Goal: Information Seeking & Learning: Learn about a topic

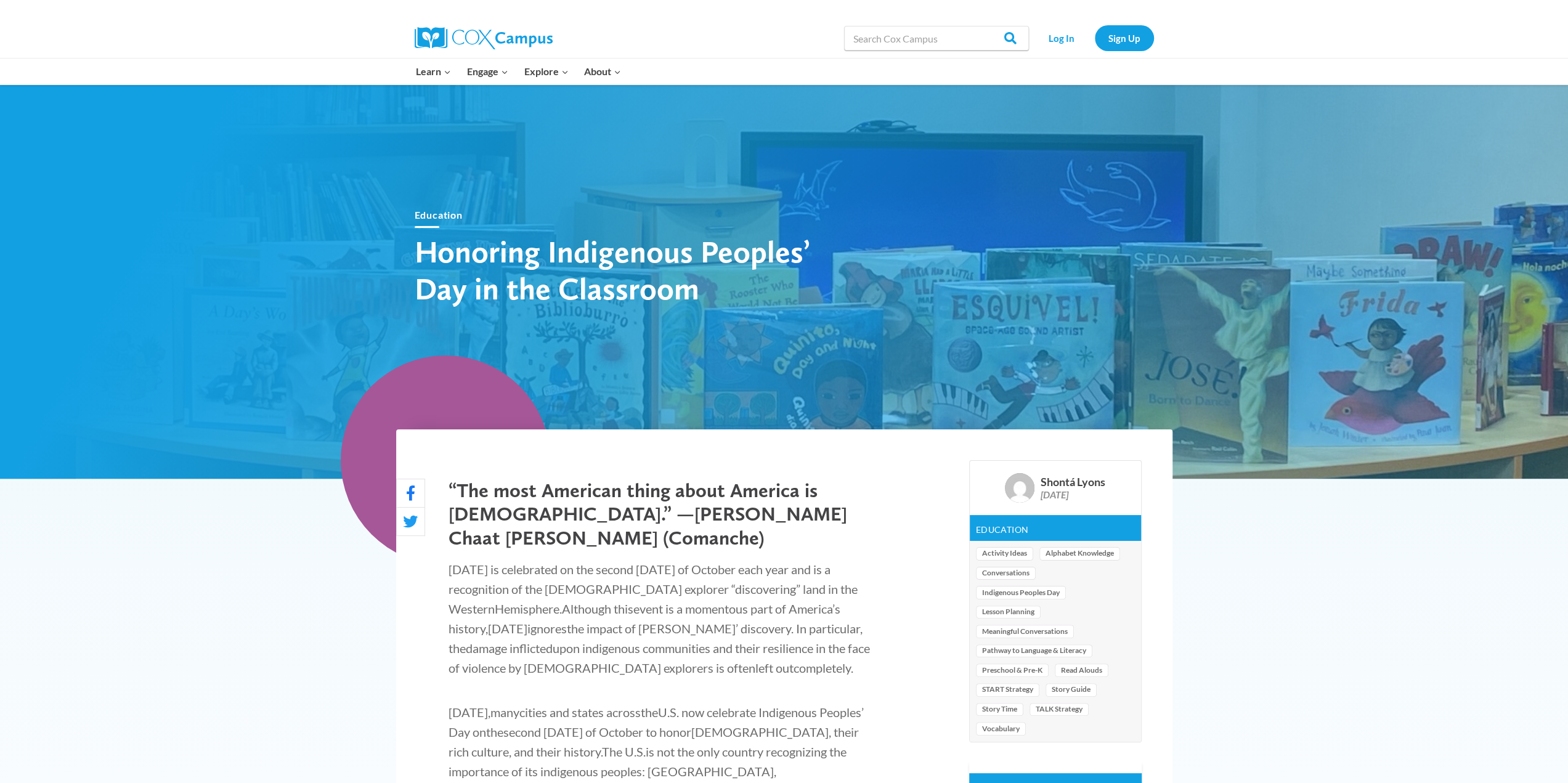
click at [427, 33] on img at bounding box center [483, 38] width 138 height 22
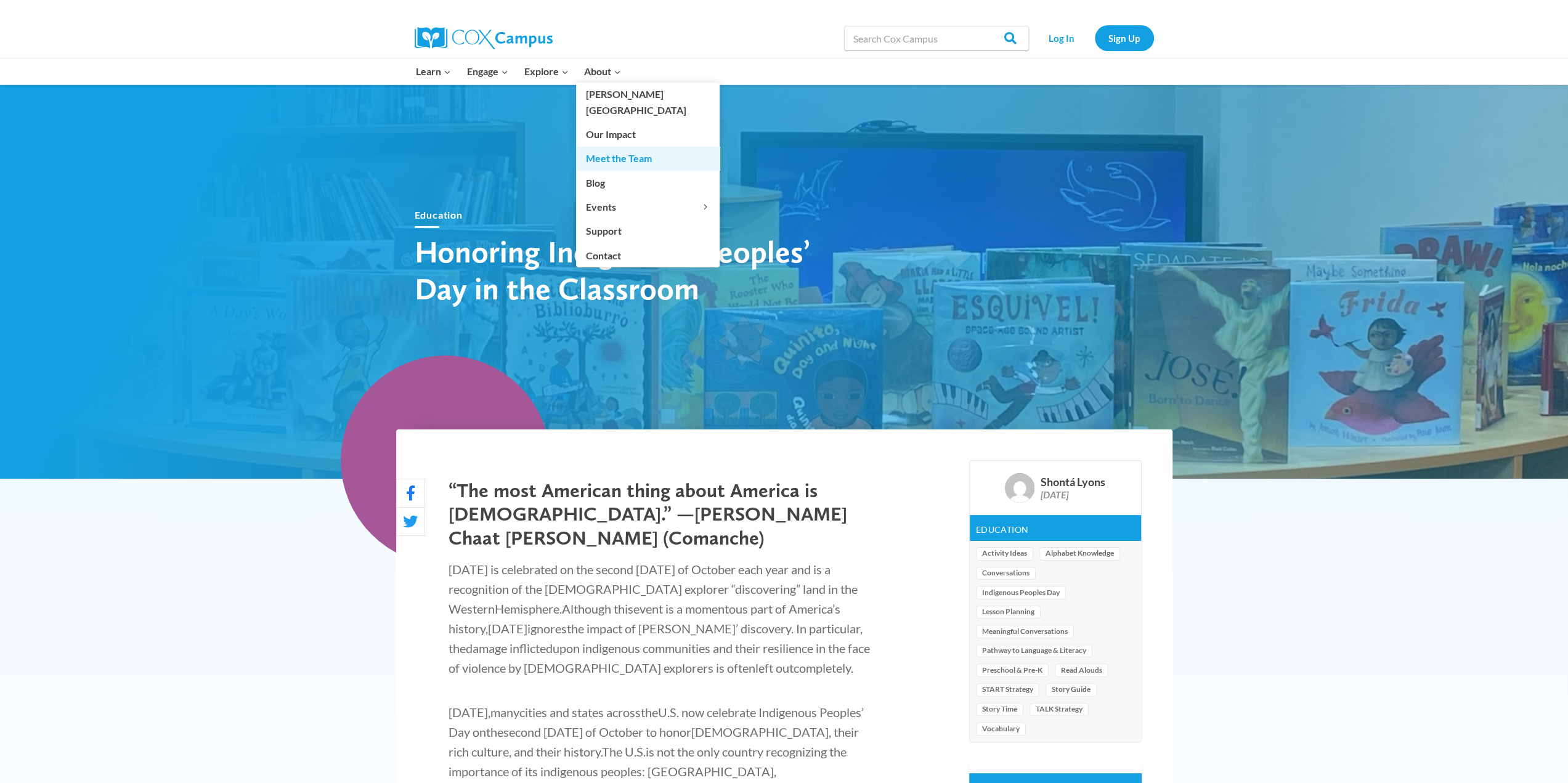
click at [631, 146] on link "Meet the Team" at bounding box center [648, 158] width 144 height 24
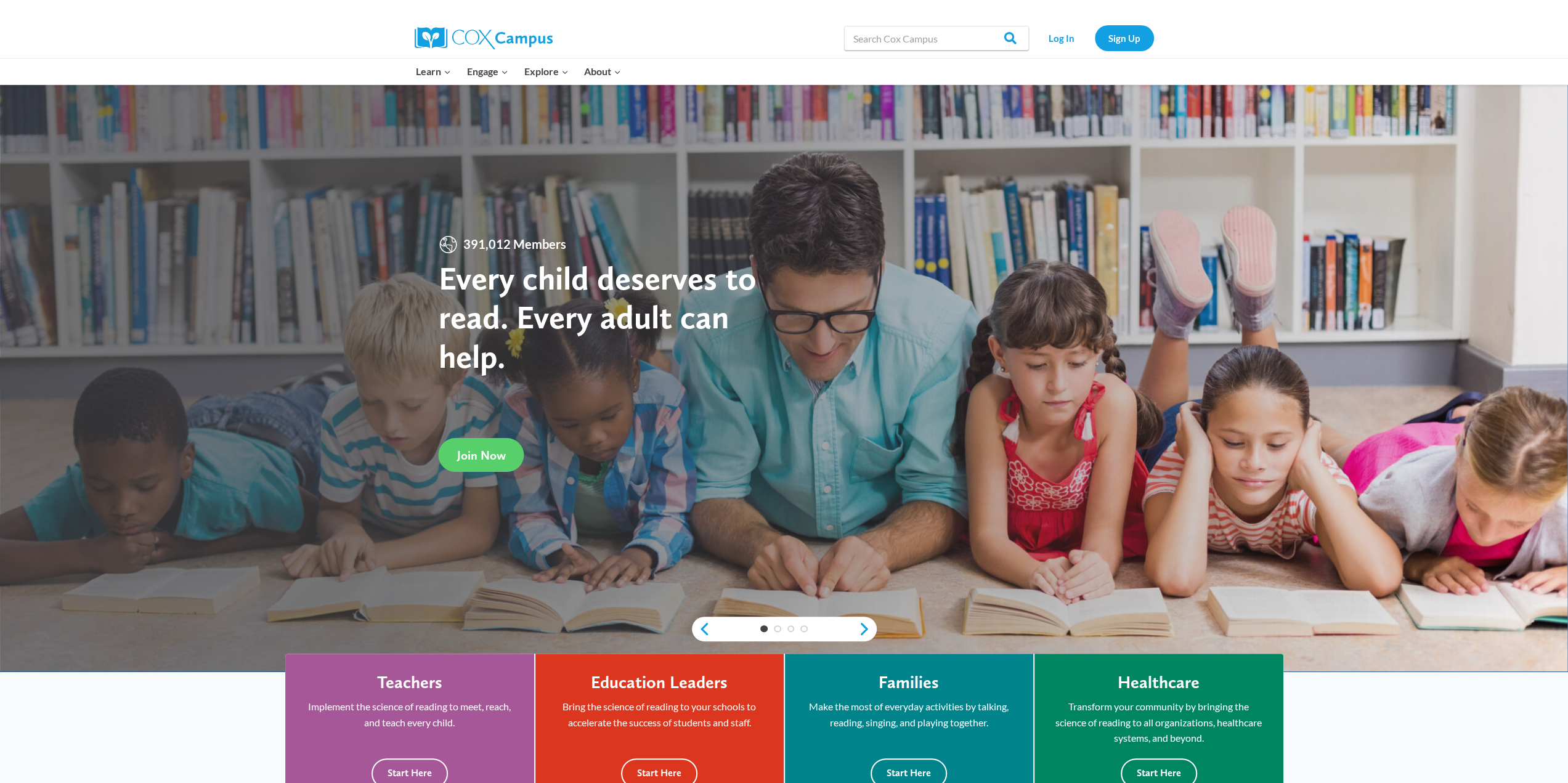
click at [492, 33] on img at bounding box center [483, 38] width 138 height 22
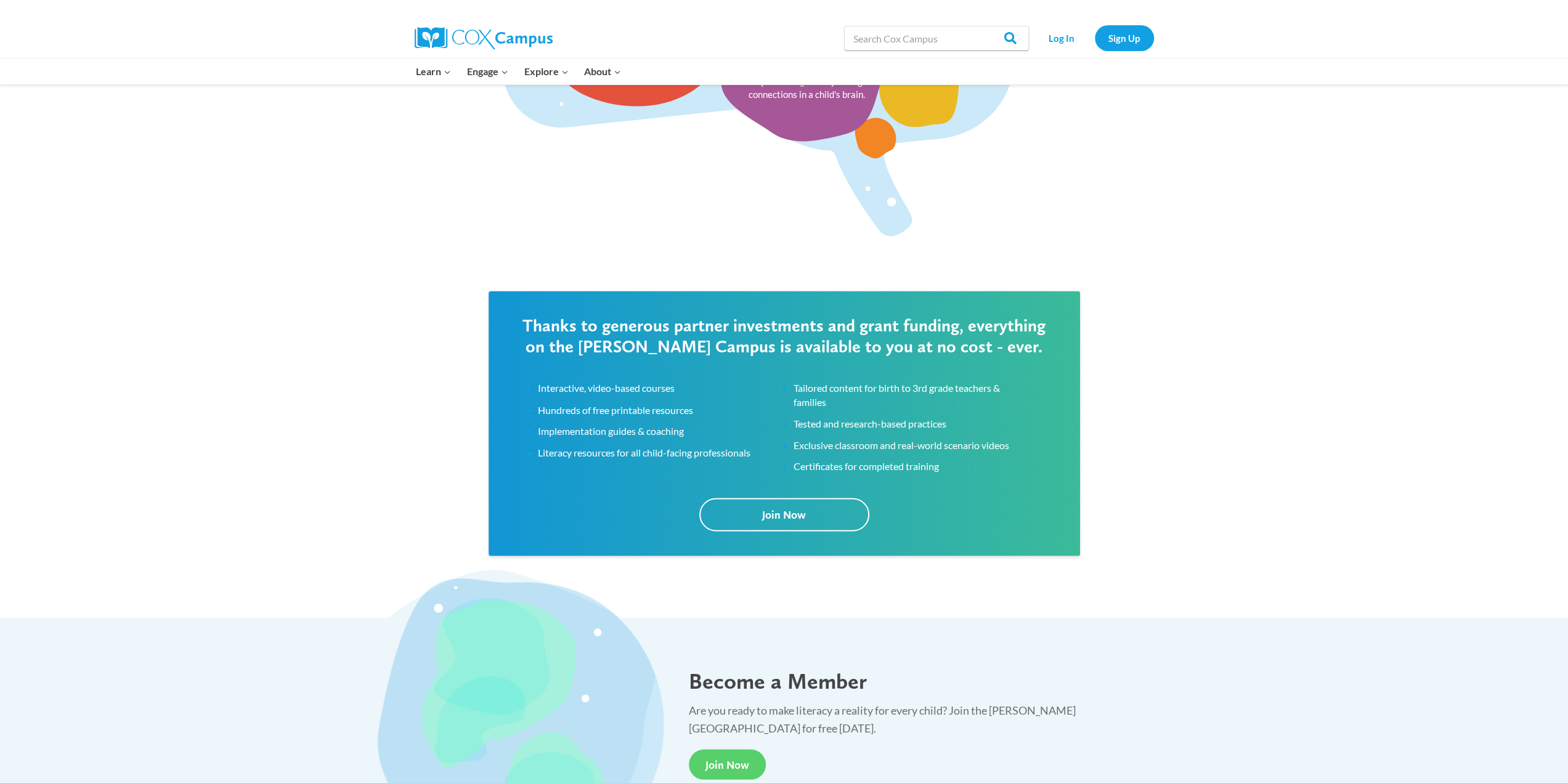
scroll to position [2197, 0]
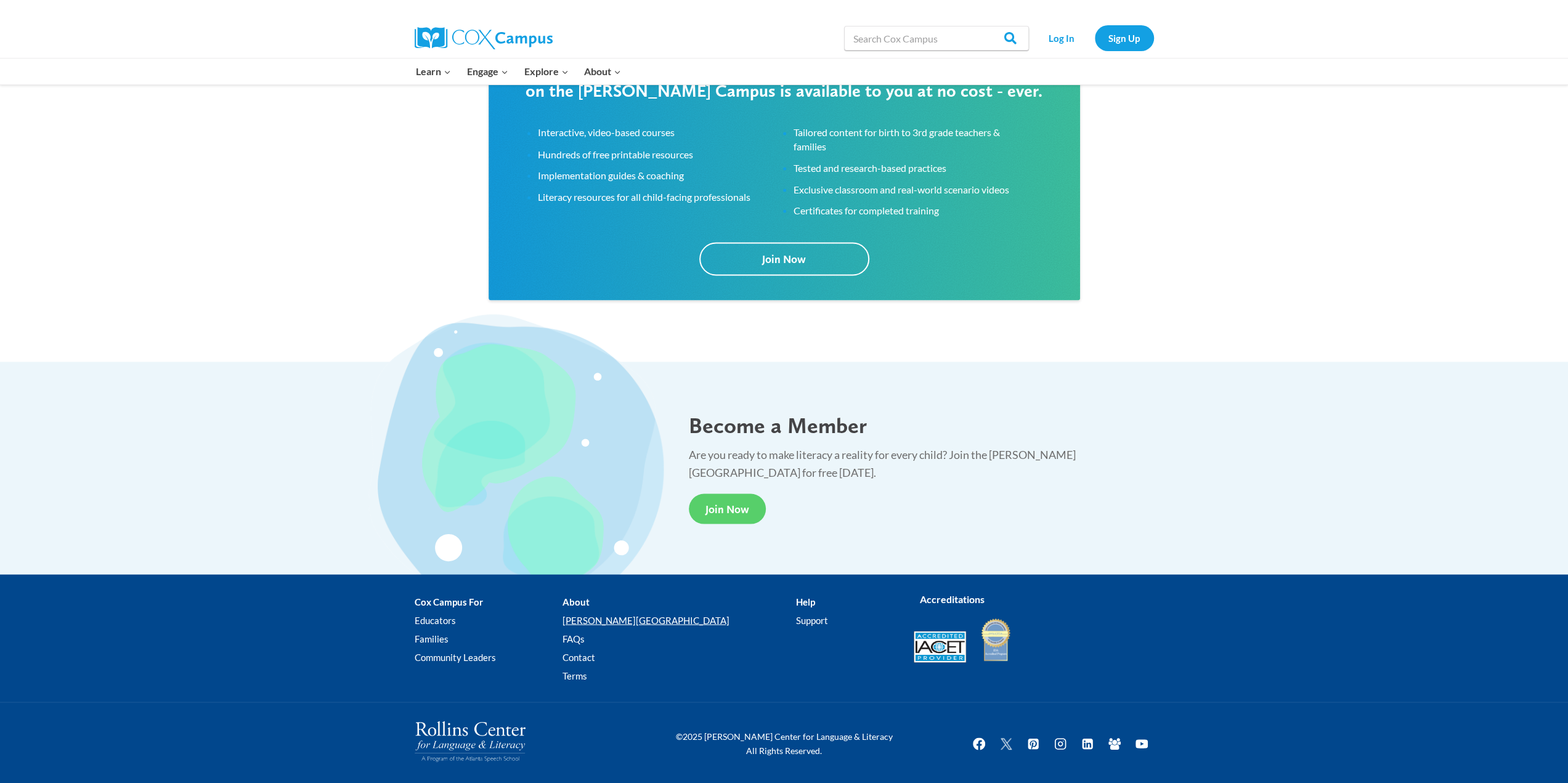
click at [617, 616] on link "[PERSON_NAME][GEOGRAPHIC_DATA]" at bounding box center [679, 620] width 233 height 18
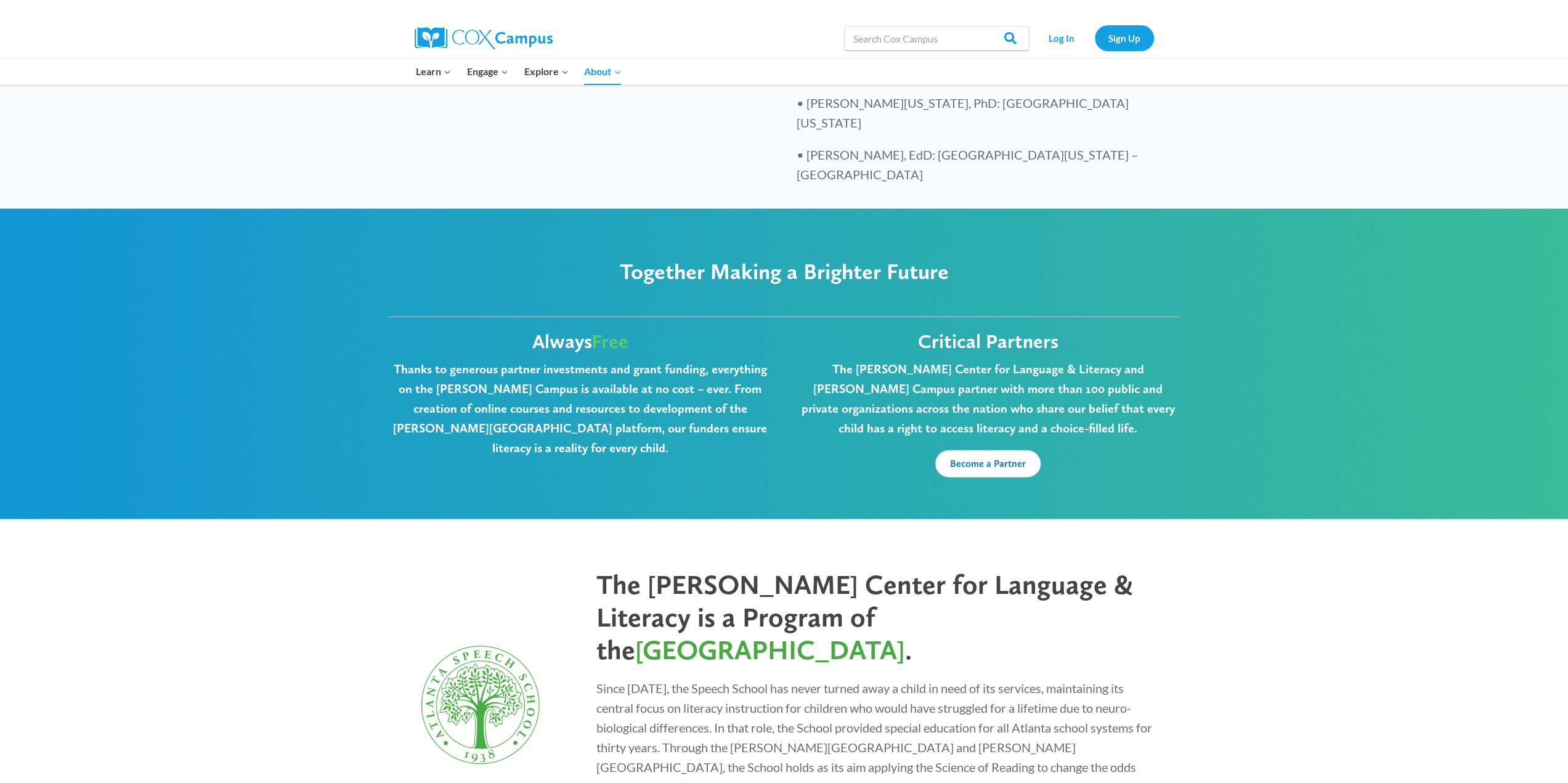
scroll to position [3004, 0]
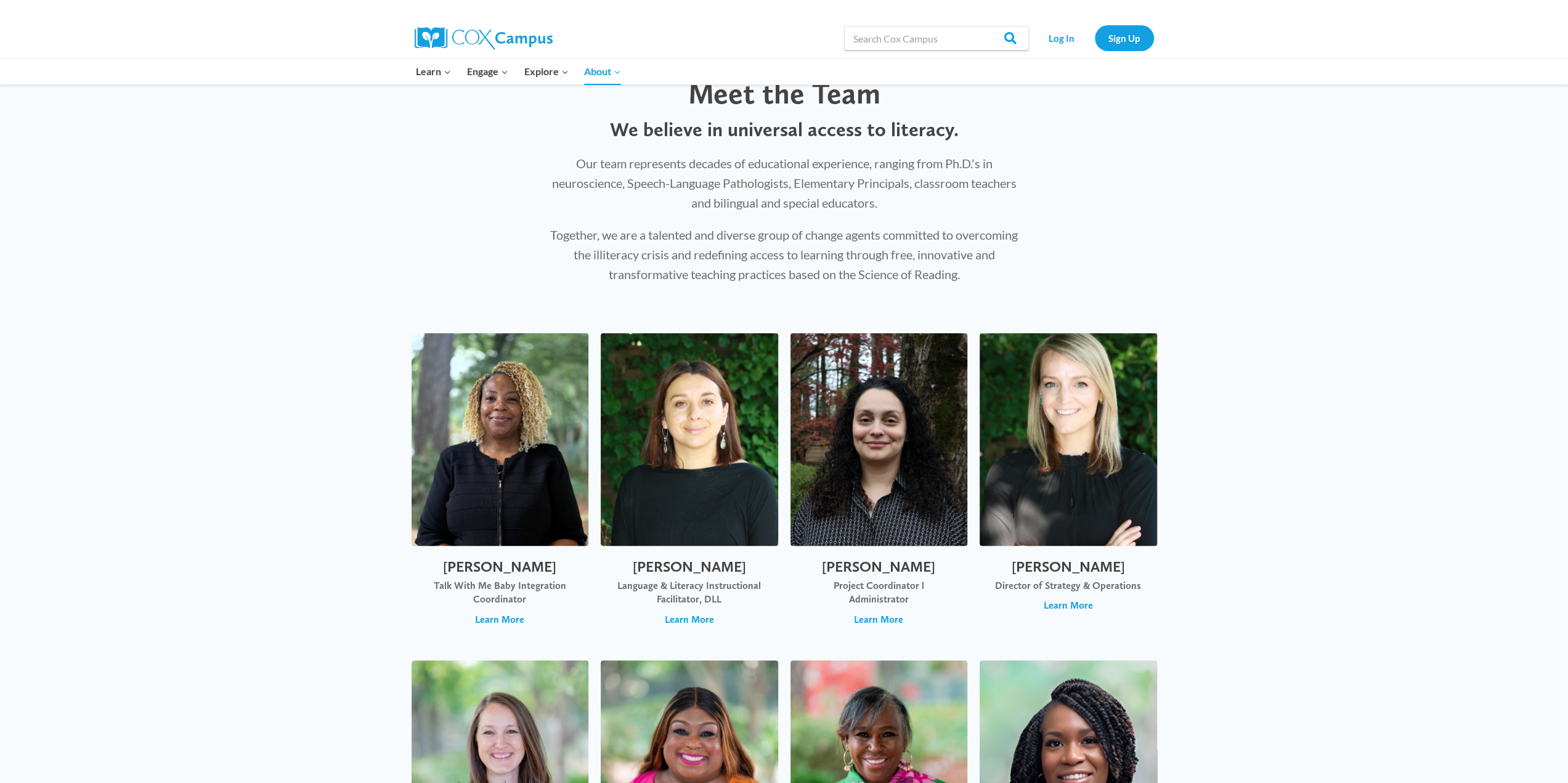
scroll to position [61, 0]
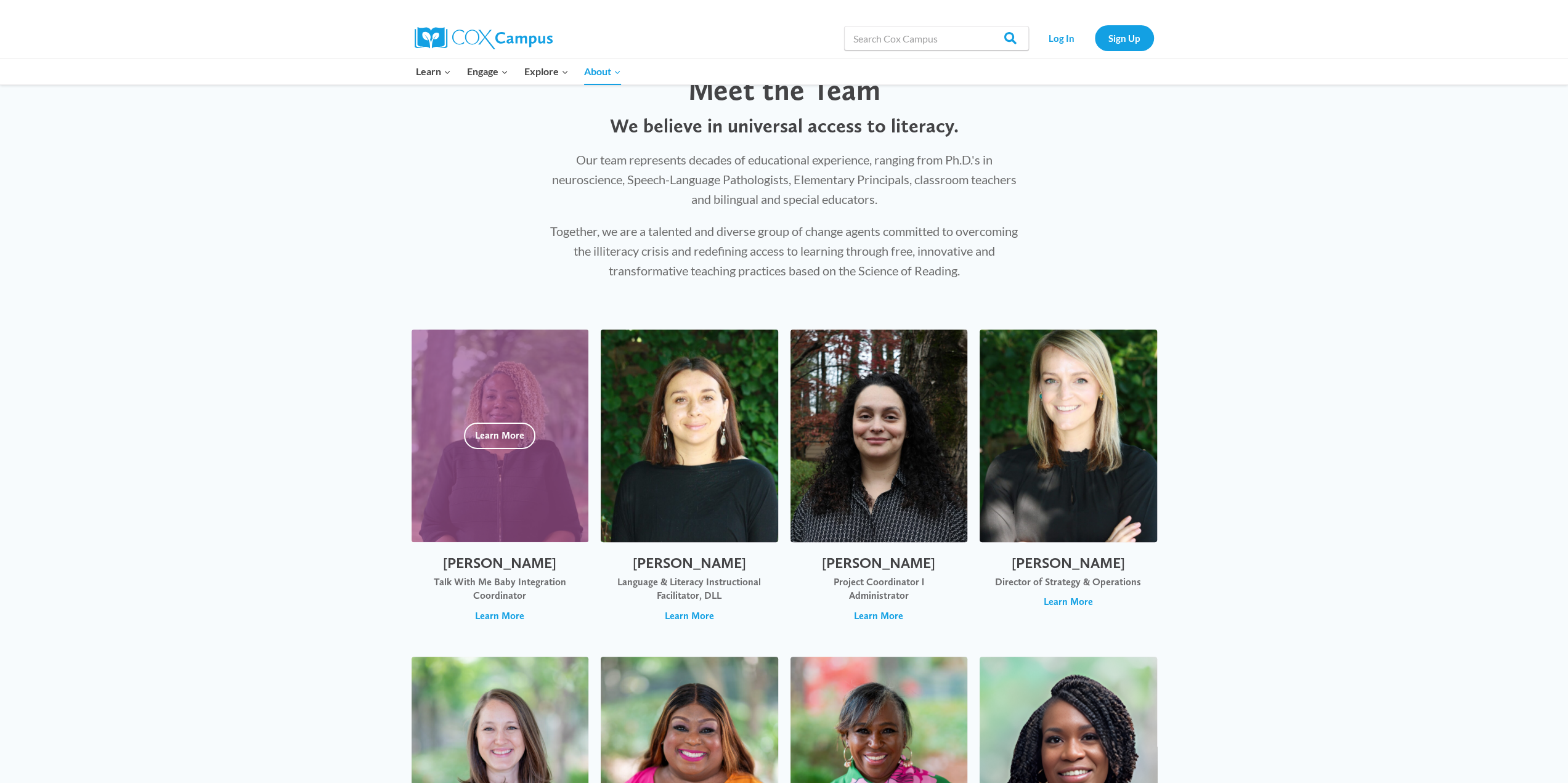
click at [507, 584] on div "Talk With Me Baby Integration Coordinator" at bounding box center [500, 589] width 153 height 28
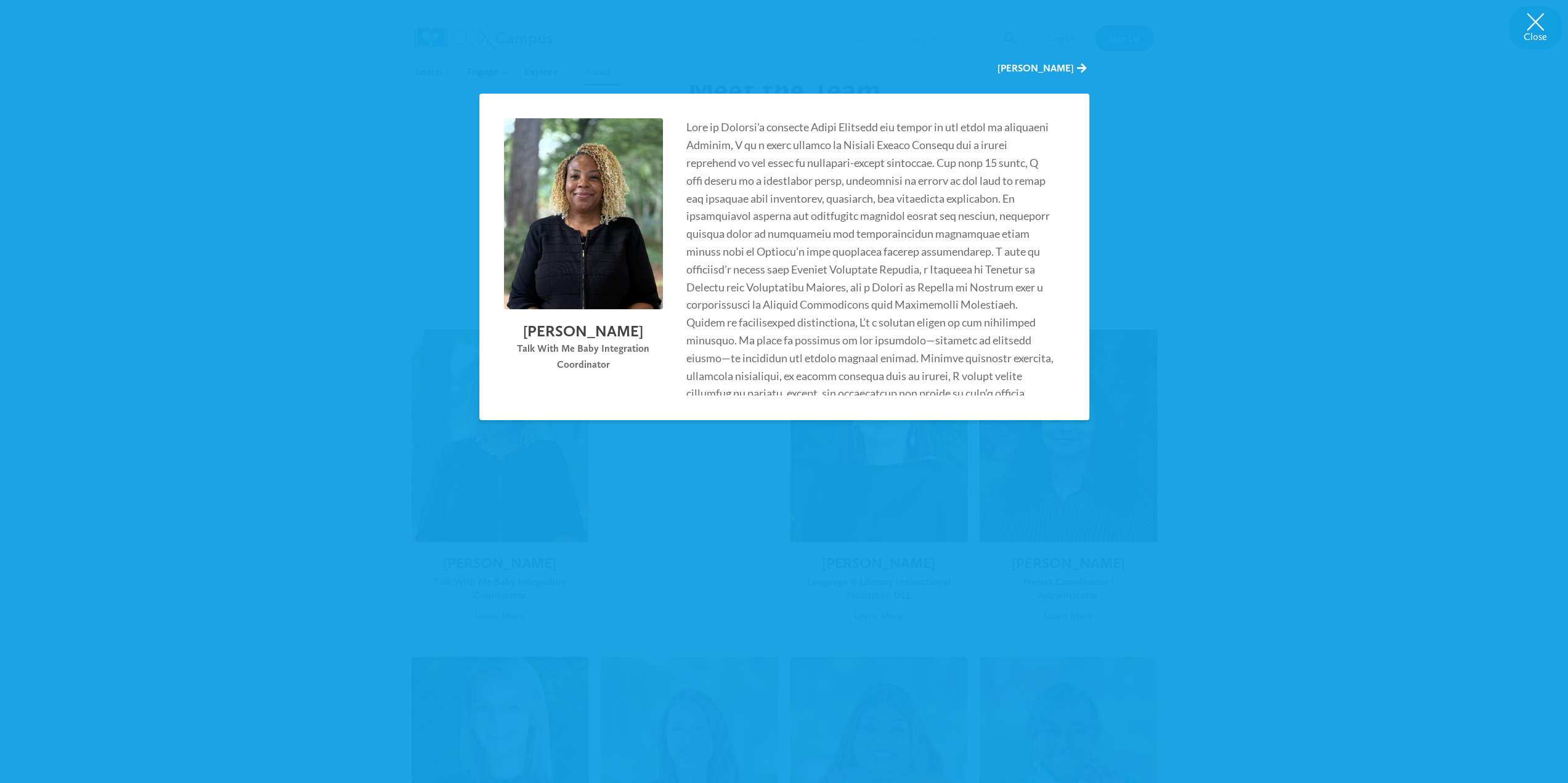
drag, startPoint x: 609, startPoint y: 363, endPoint x: 515, endPoint y: 350, distance: 94.9
click at [515, 350] on div "Talk With Me Baby Integration Coordinator" at bounding box center [583, 356] width 159 height 32
click at [655, 386] on div "[PERSON_NAME] Talk With Me Baby Integration Coordinator What do you love most a…" at bounding box center [783, 257] width 609 height 326
click at [1241, 171] on div "Close [PERSON_NAME] [PERSON_NAME] Talk With Me Baby Integration Coordinator Wha…" at bounding box center [784, 391] width 1568 height 783
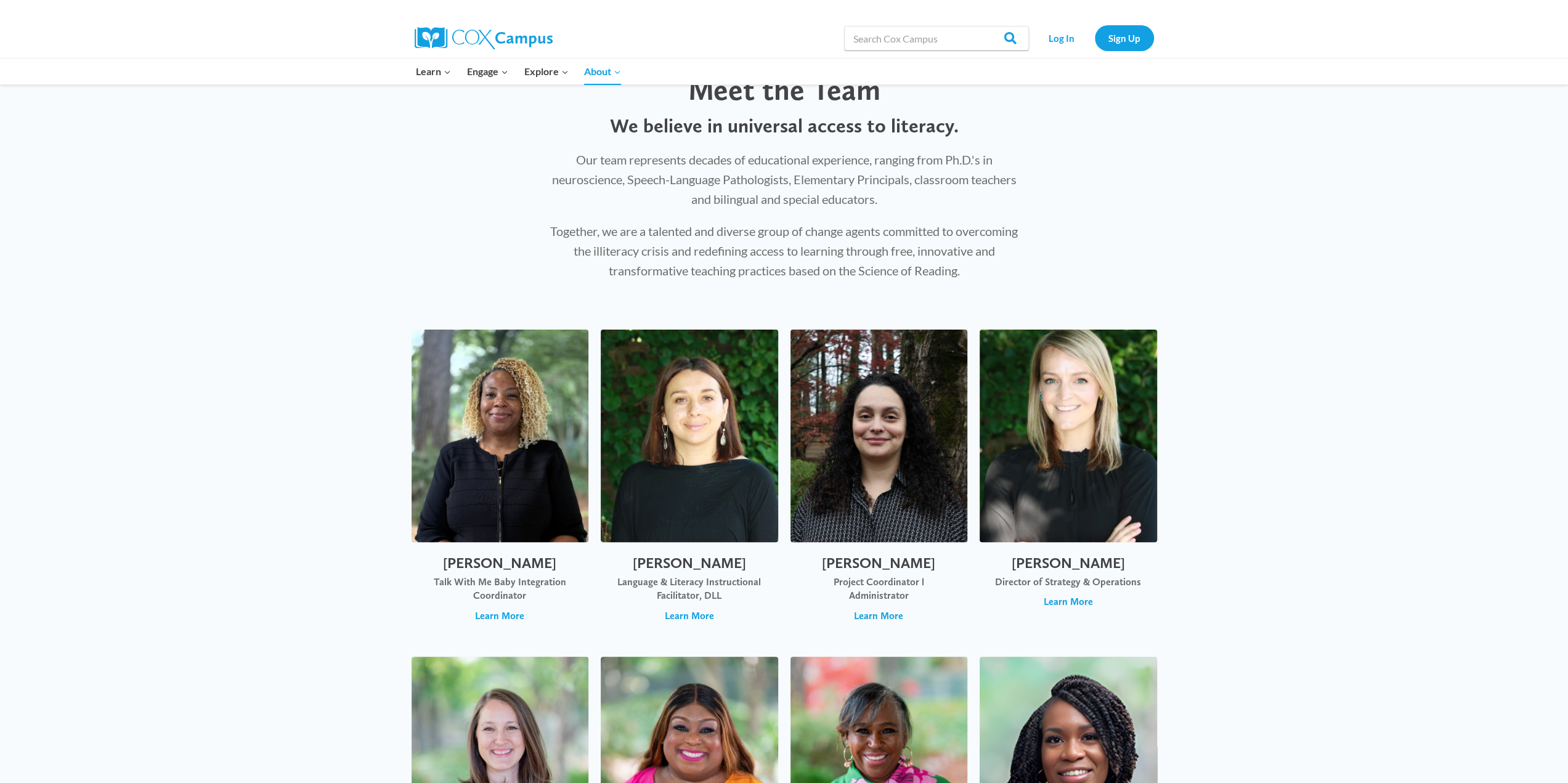
drag, startPoint x: 204, startPoint y: 476, endPoint x: 206, endPoint y: 466, distance: 10.2
click at [630, 219] on div "Our team represents decades of educational experience, ranging from Ph.D.'s in …" at bounding box center [784, 215] width 477 height 131
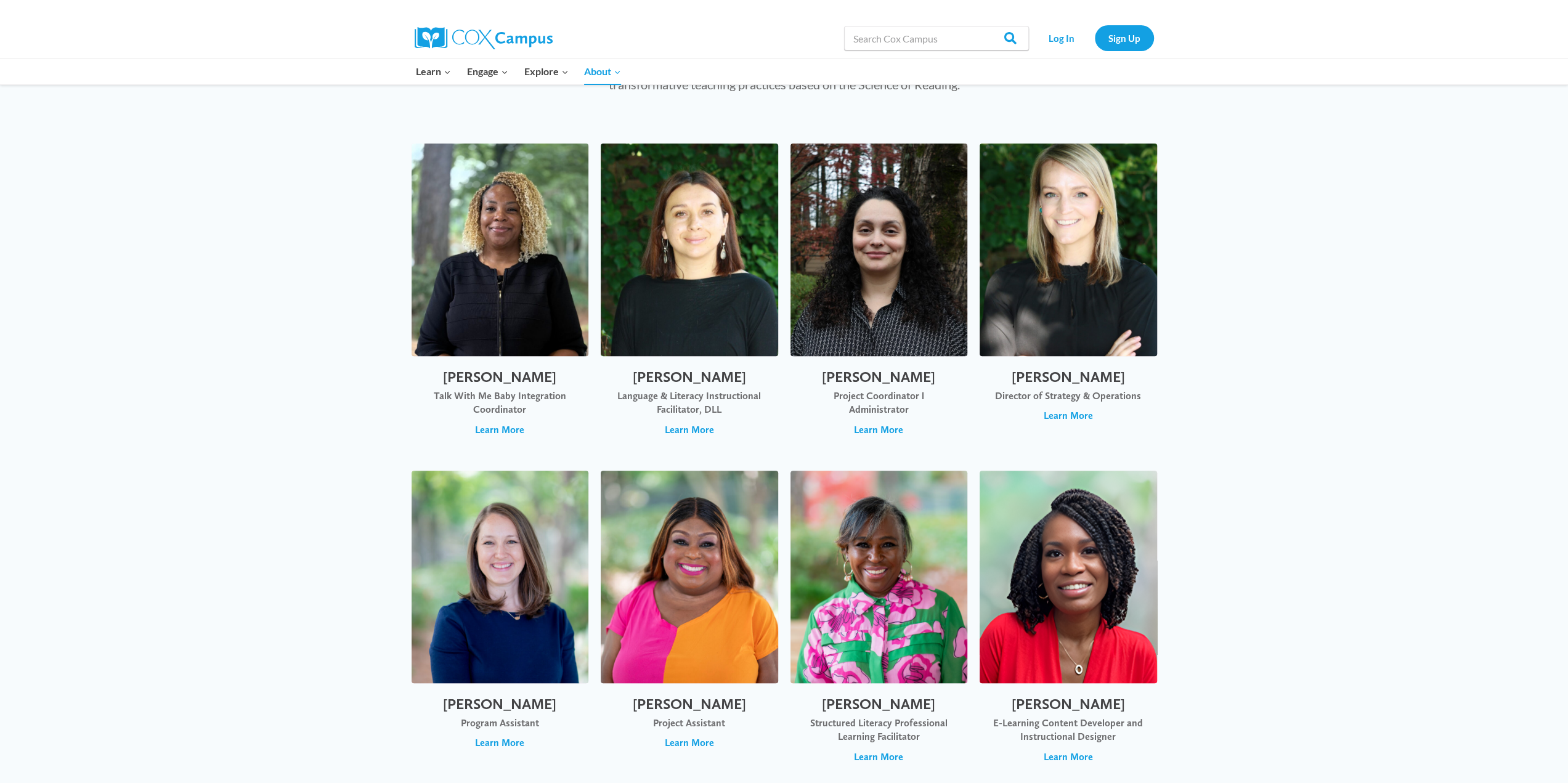
scroll to position [246, 0]
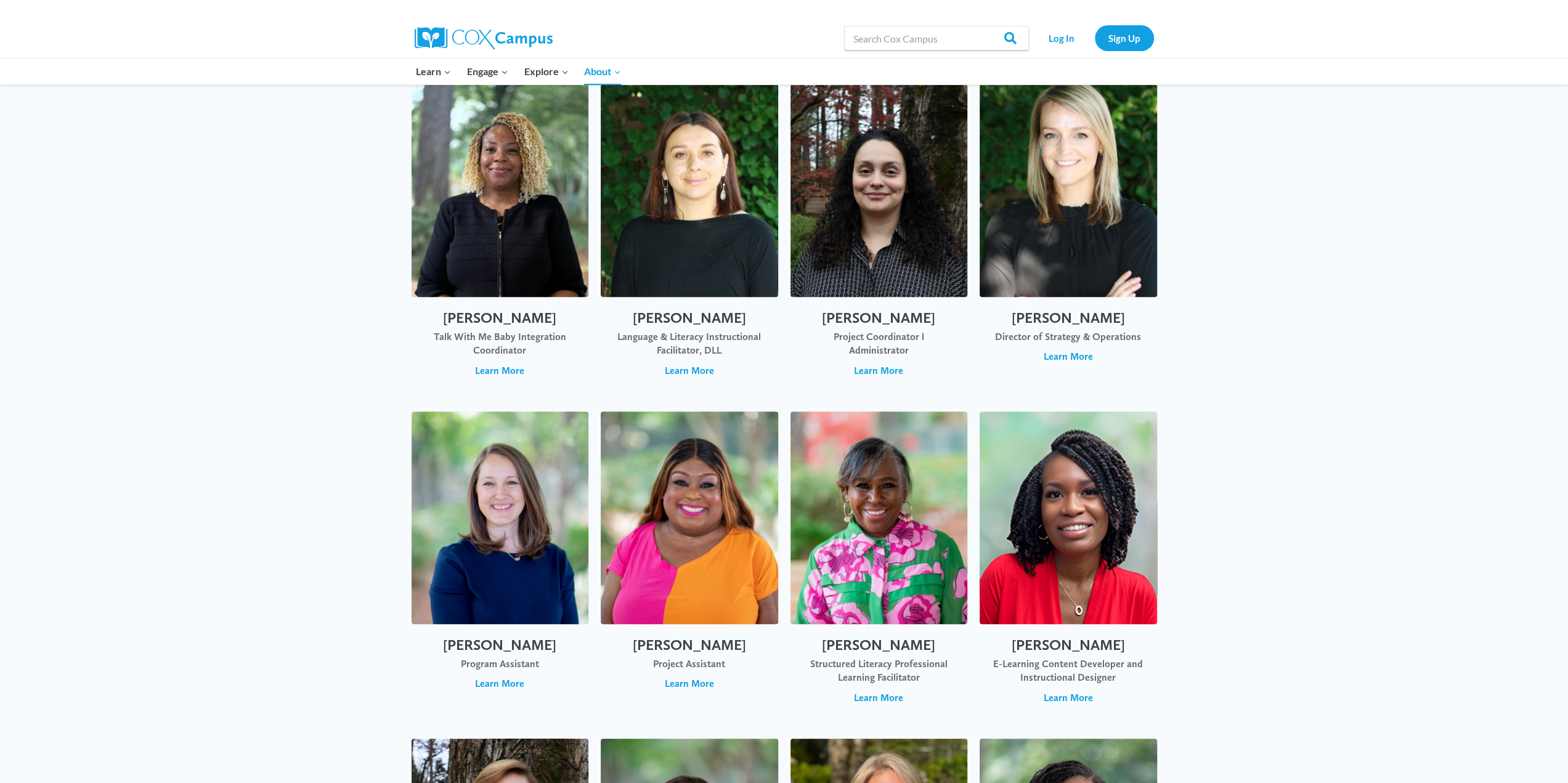
scroll to position [308, 0]
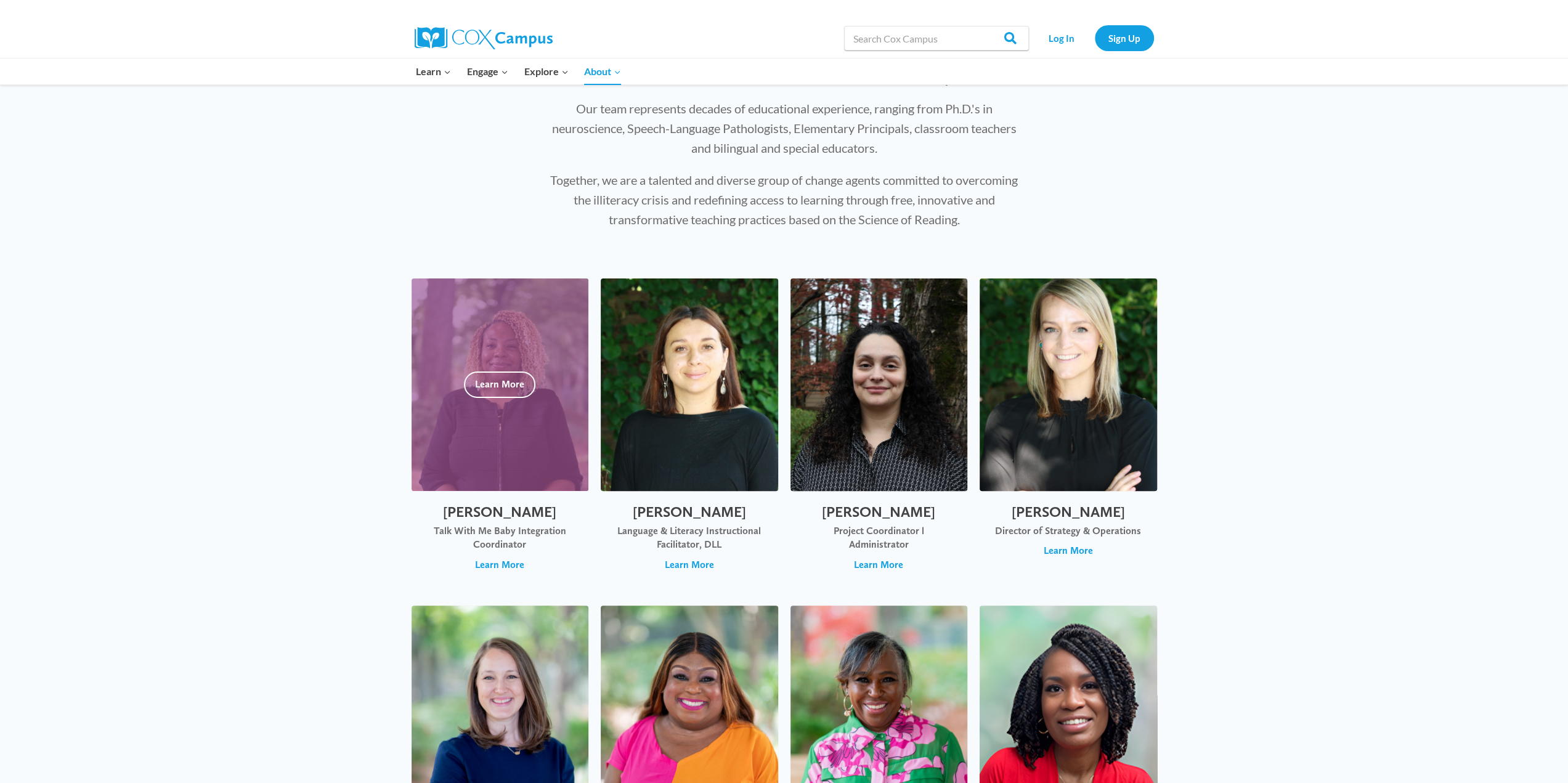
scroll to position [123, 0]
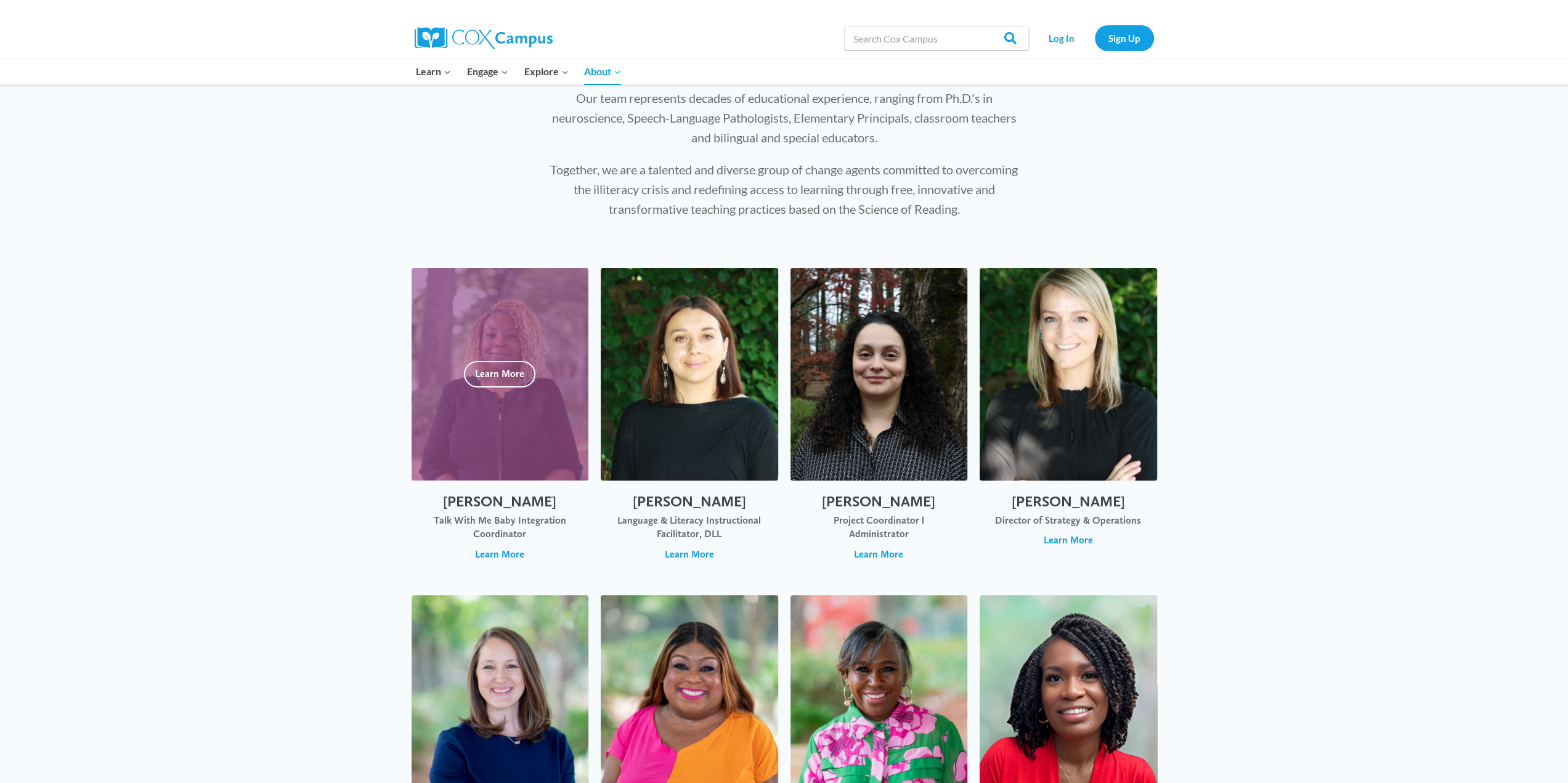
drag, startPoint x: 567, startPoint y: 502, endPoint x: 442, endPoint y: 510, distance: 125.3
click at [442, 510] on div "[PERSON_NAME] Talk With Me Baby Integration Coordinator Learn More" at bounding box center [500, 527] width 177 height 93
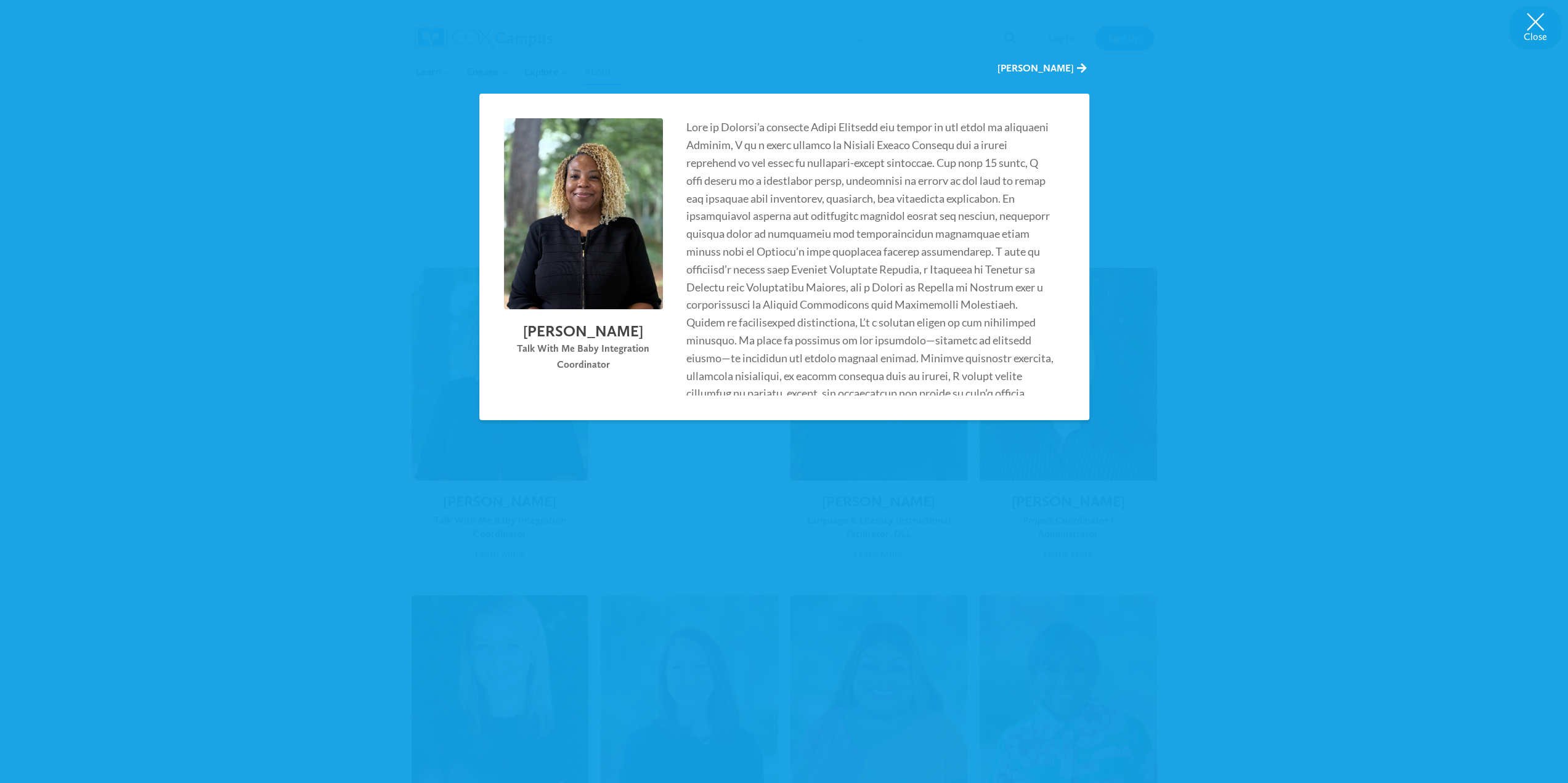
drag, startPoint x: 654, startPoint y: 331, endPoint x: 515, endPoint y: 332, distance: 139.0
click at [515, 332] on h2 "[PERSON_NAME]" at bounding box center [583, 331] width 159 height 19
click at [156, 256] on div "Close [PERSON_NAME] [PERSON_NAME] Talk With Me Baby Integration Coordinator Wha…" at bounding box center [784, 391] width 1568 height 783
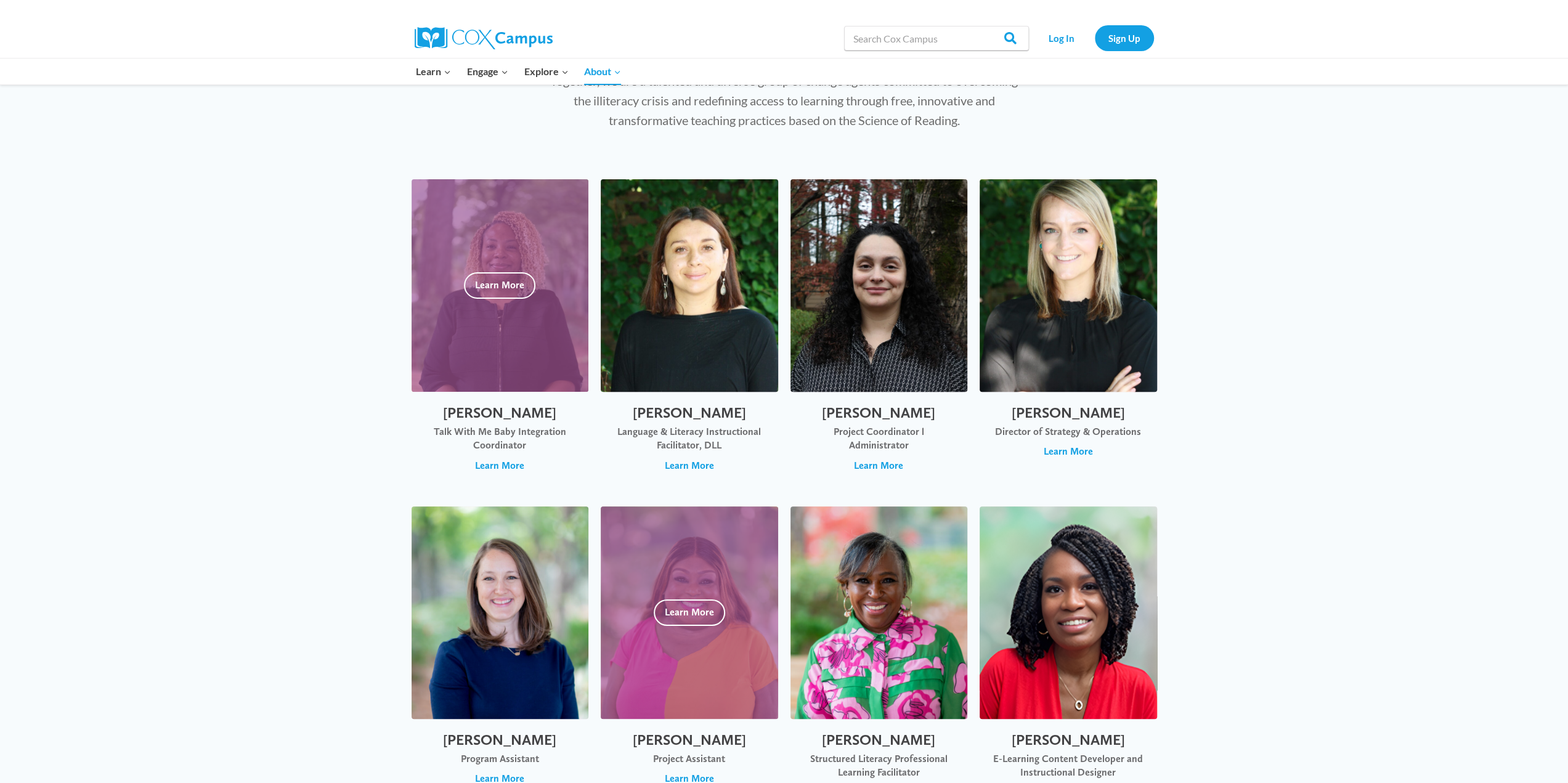
scroll to position [308, 0]
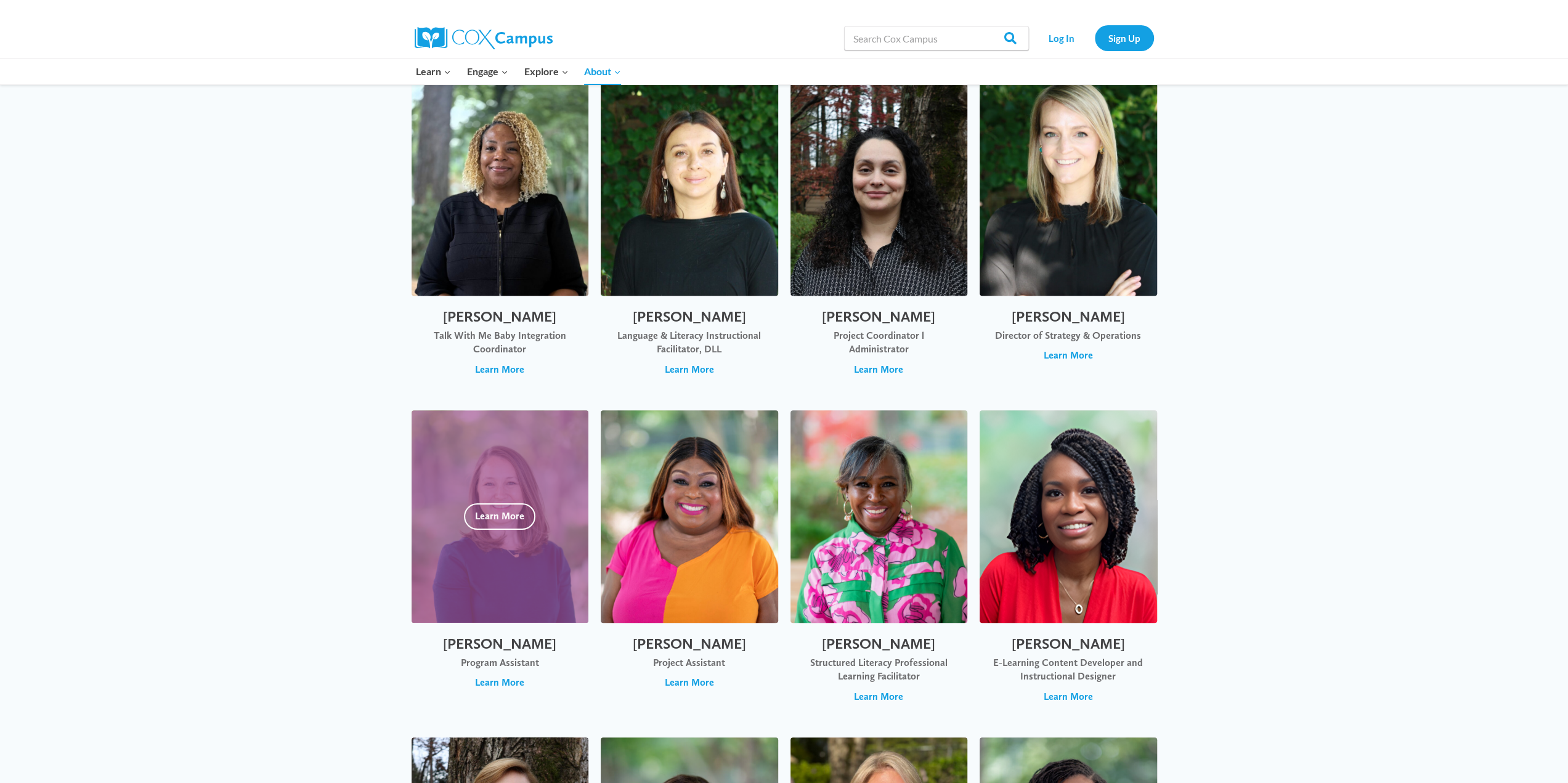
click at [545, 647] on h2 "[PERSON_NAME]" at bounding box center [500, 644] width 153 height 18
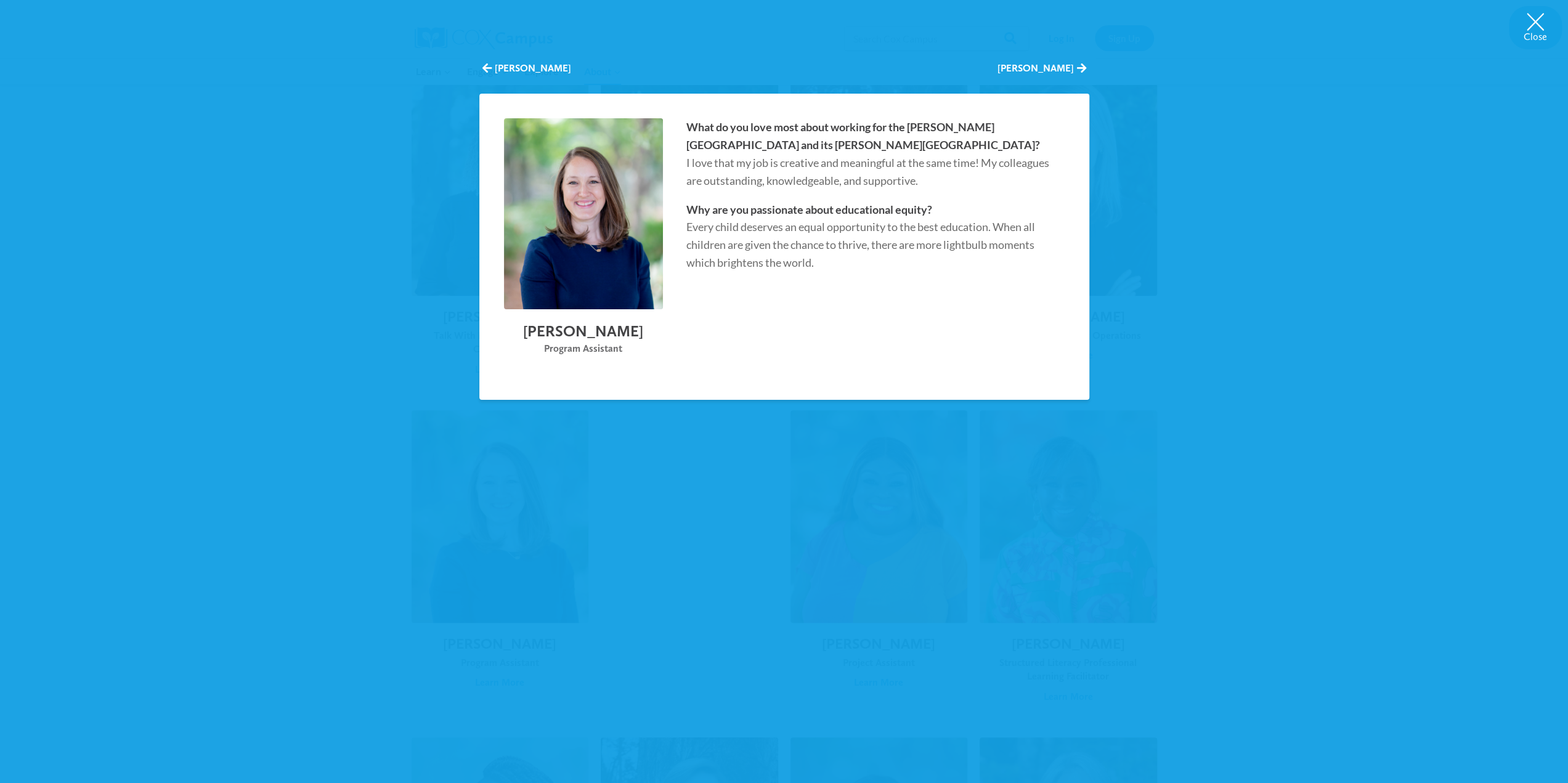
drag, startPoint x: 603, startPoint y: 332, endPoint x: 535, endPoint y: 336, distance: 68.1
click at [535, 336] on h2 "[PERSON_NAME]" at bounding box center [583, 331] width 159 height 19
click at [182, 310] on div "Close [PERSON_NAME] [PERSON_NAME] [PERSON_NAME] Program Assistant What do you l…" at bounding box center [784, 391] width 1568 height 783
